Goal: Information Seeking & Learning: Learn about a topic

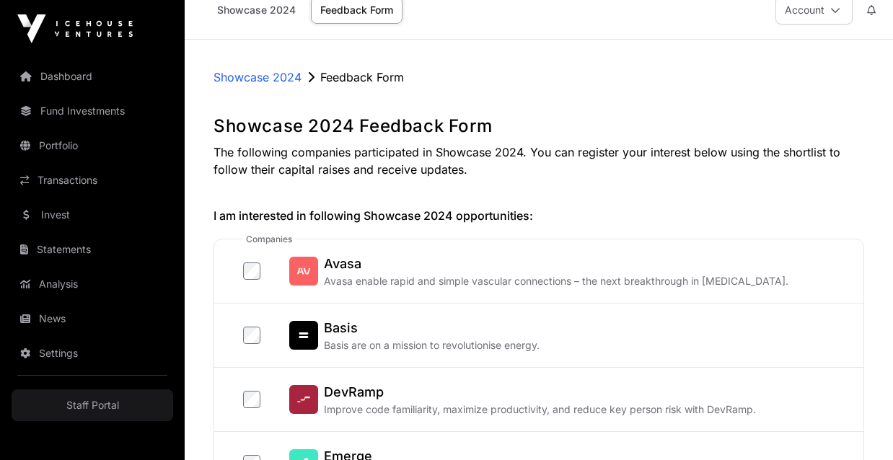
scroll to position [40, 0]
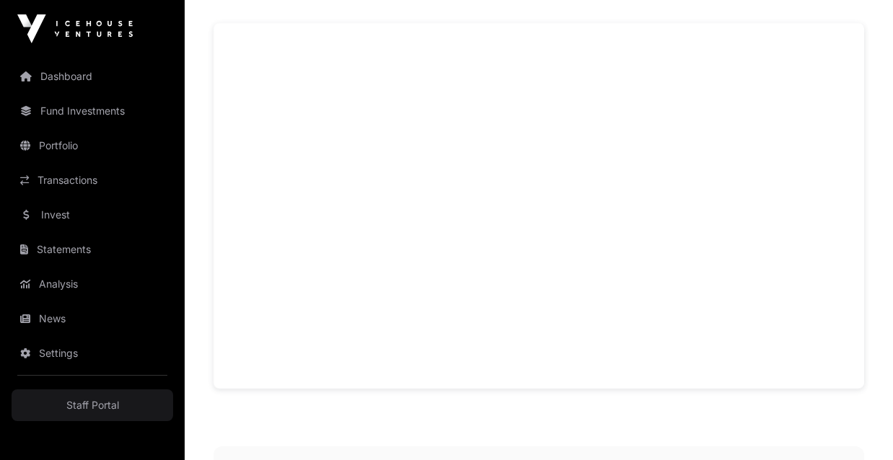
scroll to position [1105, 0]
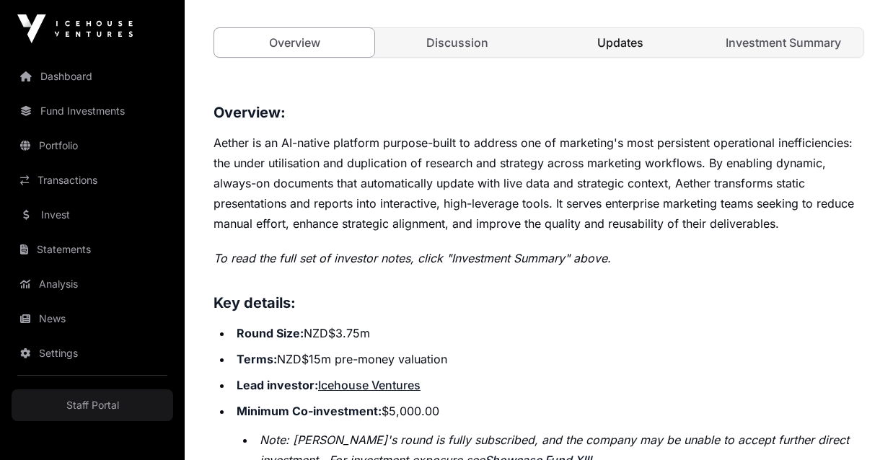
scroll to position [603, 0]
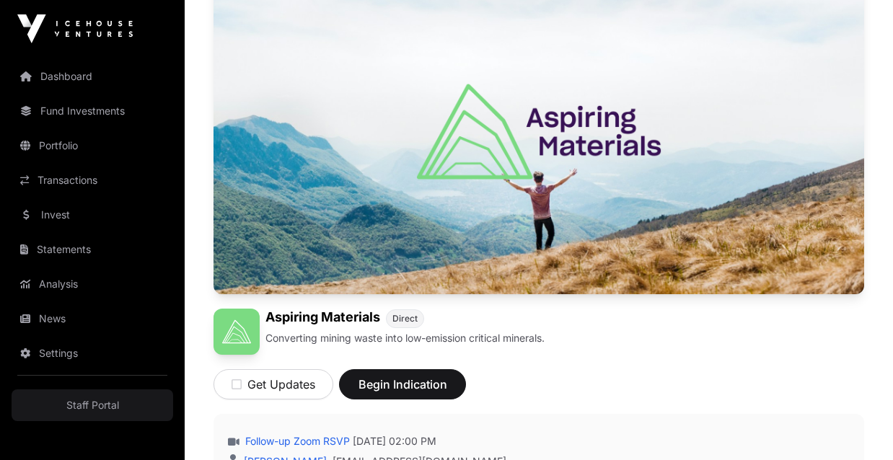
scroll to position [170, 0]
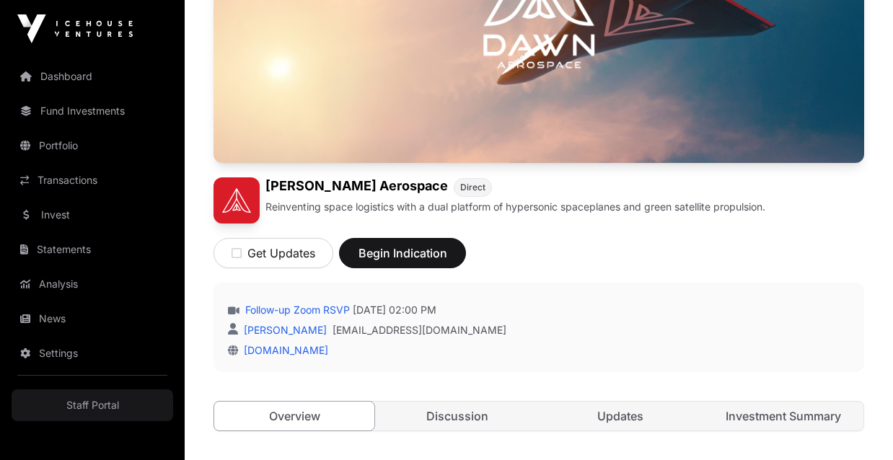
scroll to position [293, 0]
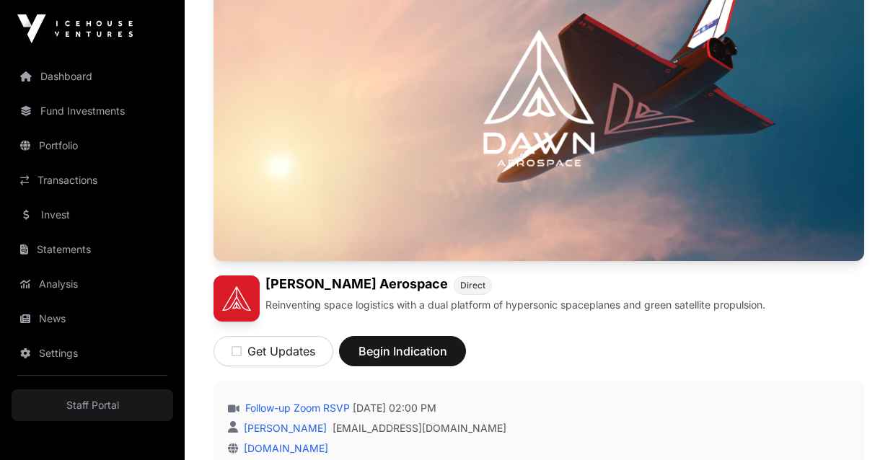
scroll to position [236, 0]
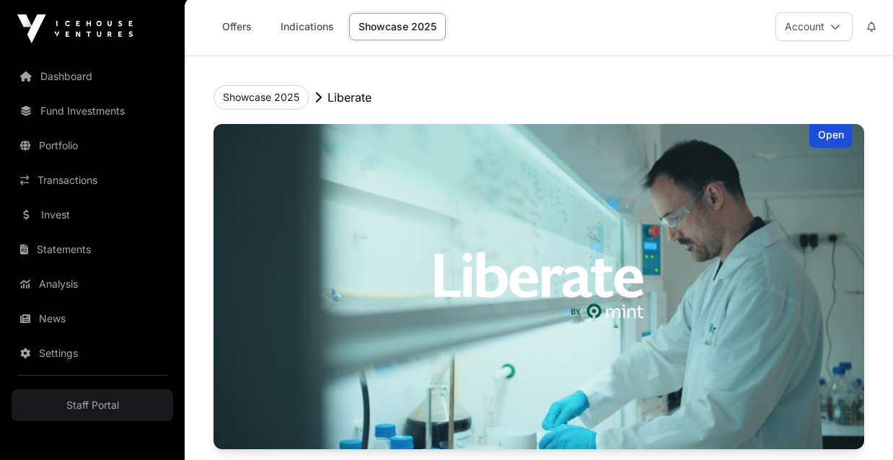
scroll to position [17, 0]
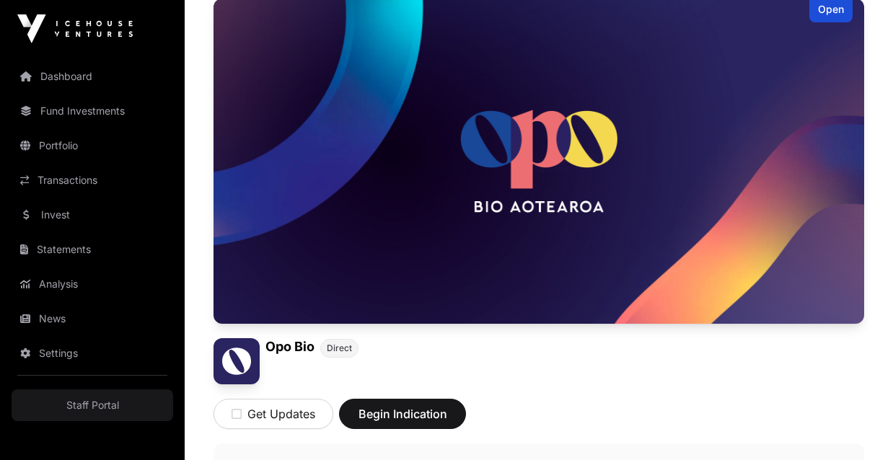
scroll to position [147, 0]
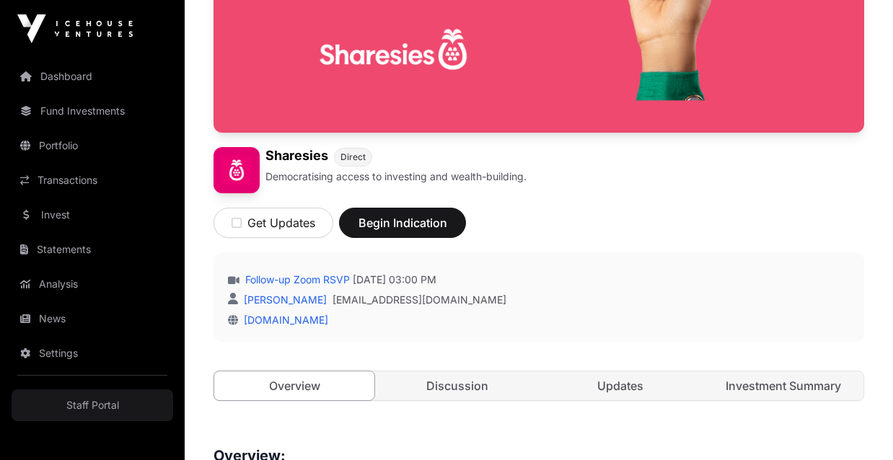
scroll to position [343, 0]
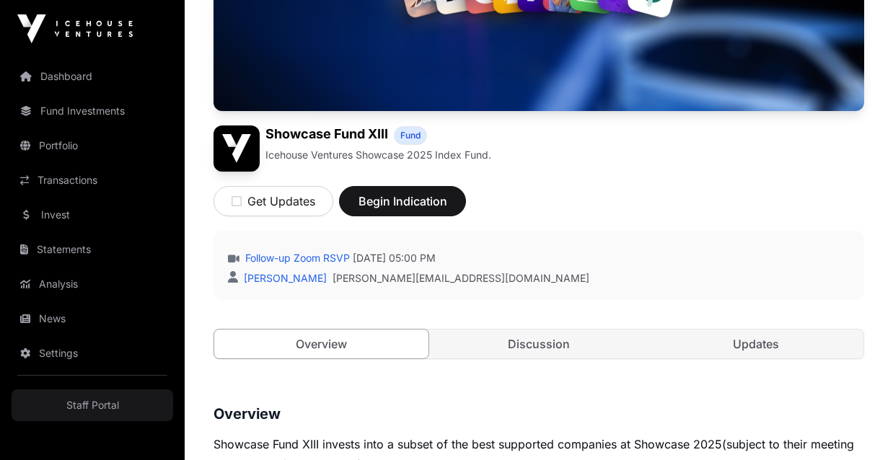
scroll to position [345, 0]
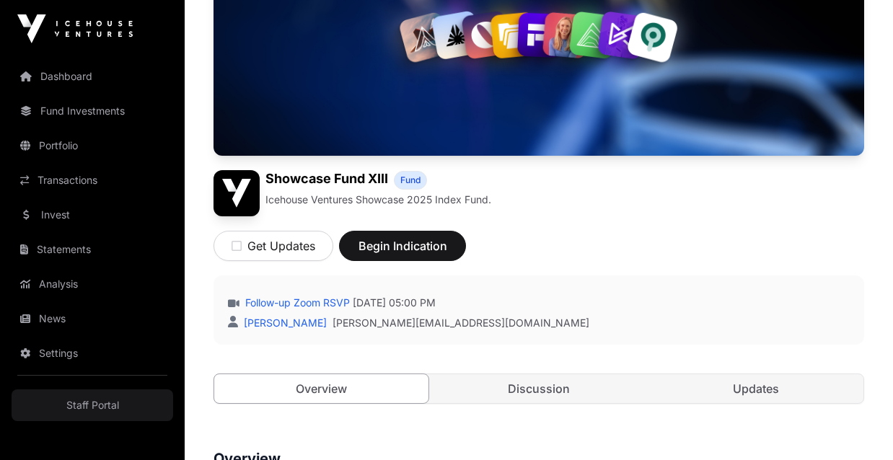
scroll to position [332, 0]
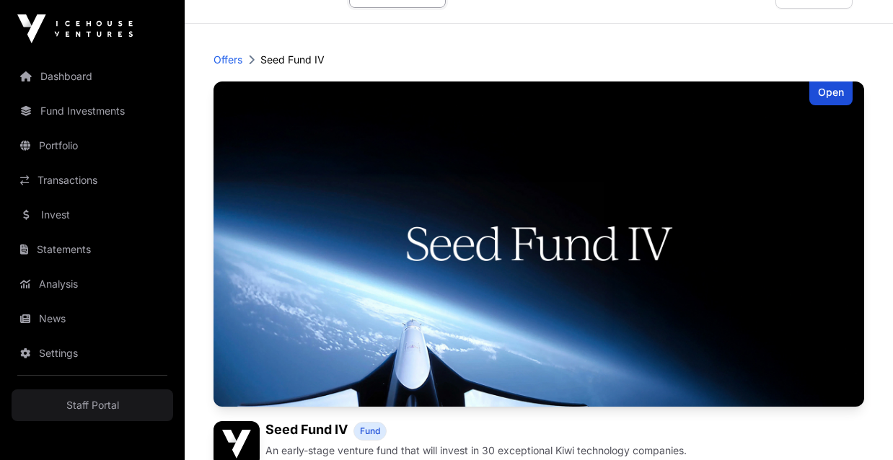
scroll to position [69, 0]
